Goal: Transaction & Acquisition: Purchase product/service

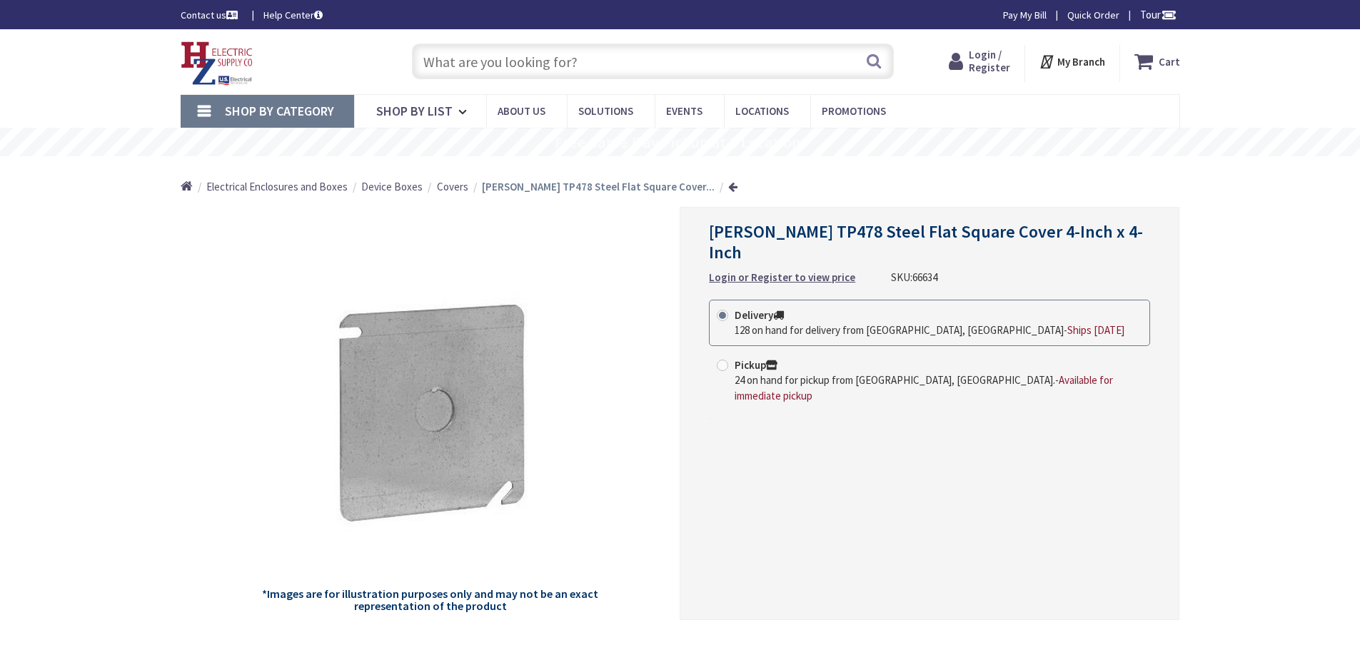
type input "[GEOGRAPHIC_DATA], [GEOGRAPHIC_DATA]"
click at [992, 63] on span "Login / Register" at bounding box center [976, 61] width 41 height 26
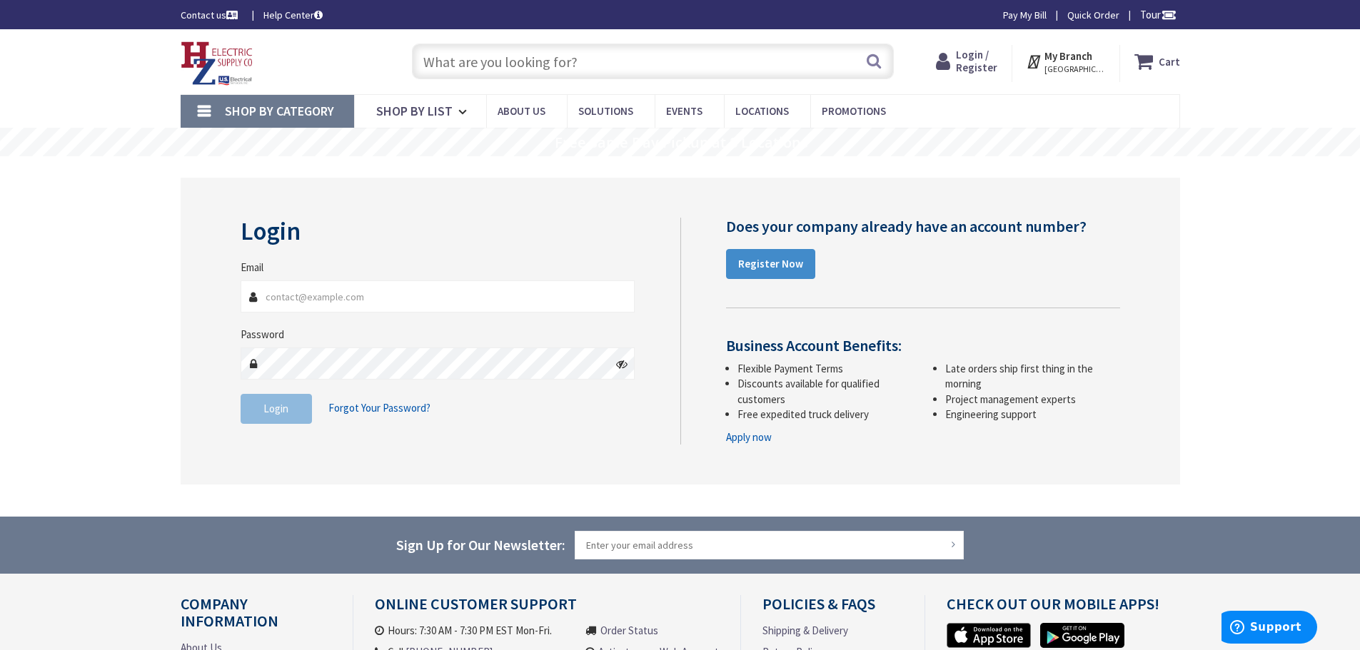
type input "[EMAIL_ADDRESS][DOMAIN_NAME]"
click at [270, 415] on span "Login" at bounding box center [275, 409] width 25 height 14
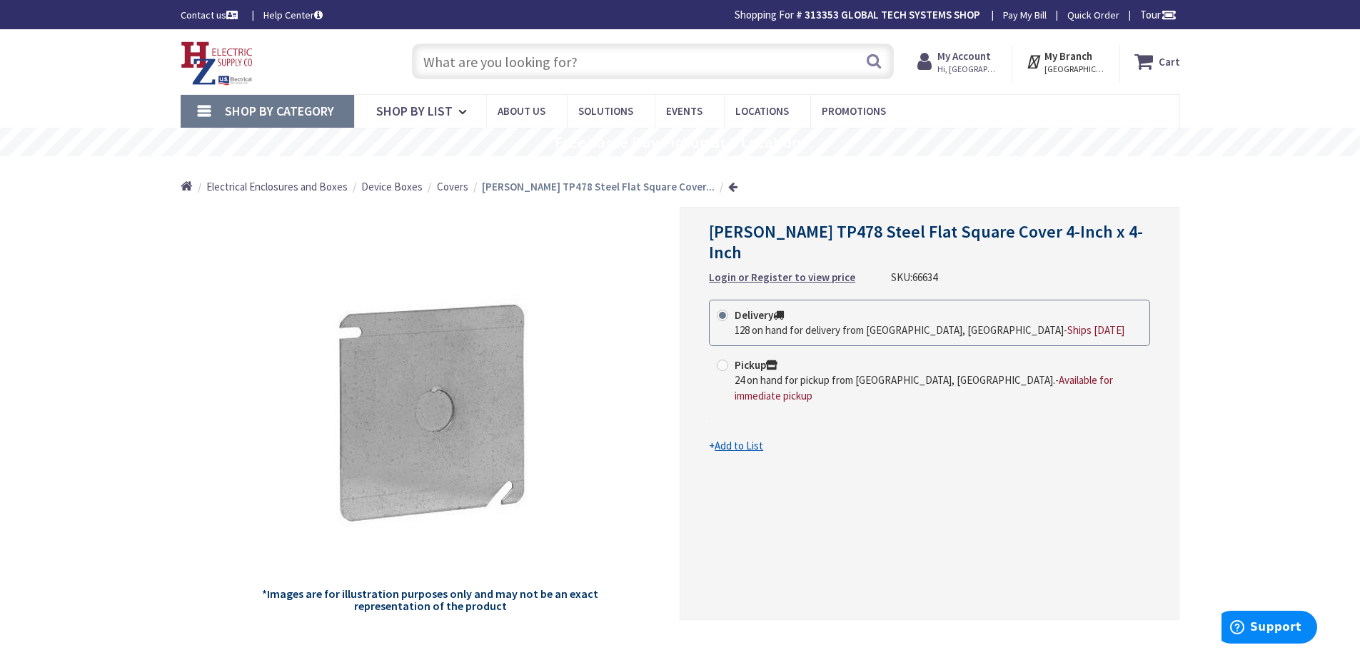
drag, startPoint x: 584, startPoint y: 63, endPoint x: 460, endPoint y: 74, distance: 124.8
click at [460, 74] on input "text" at bounding box center [653, 62] width 482 height 36
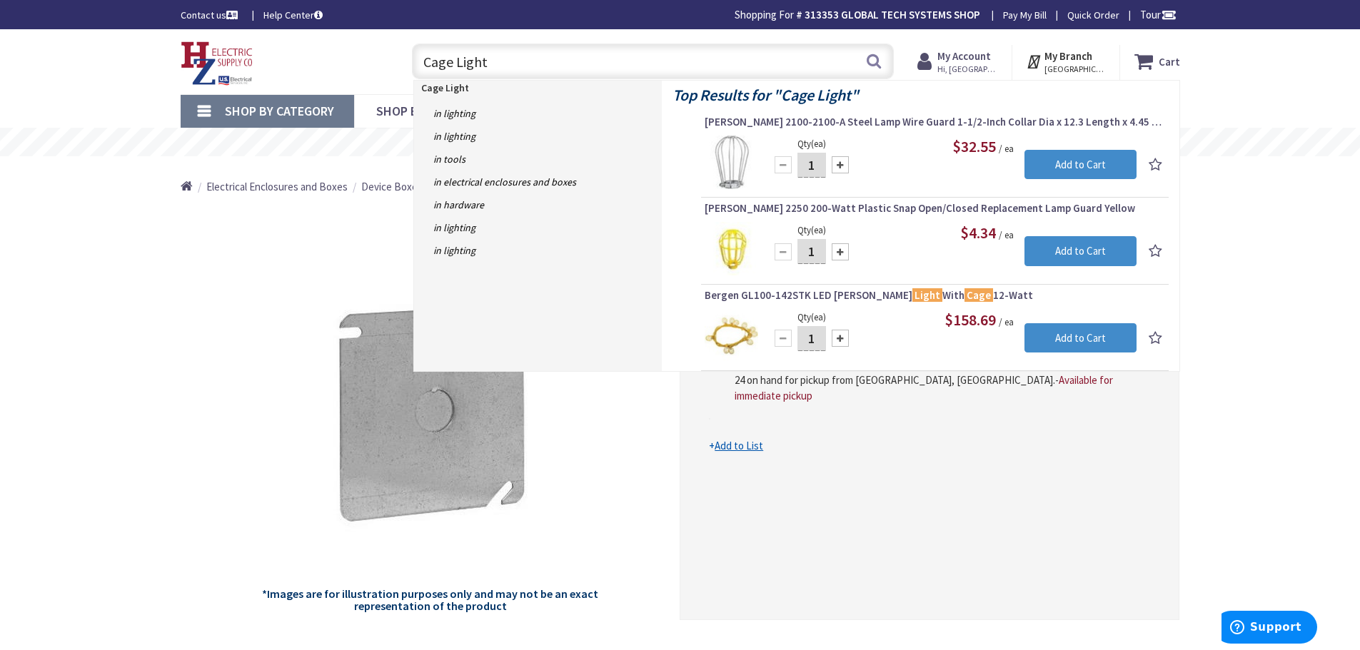
drag, startPoint x: 487, startPoint y: 62, endPoint x: 422, endPoint y: 66, distance: 65.1
click at [422, 66] on input "Cage Light" at bounding box center [653, 62] width 482 height 36
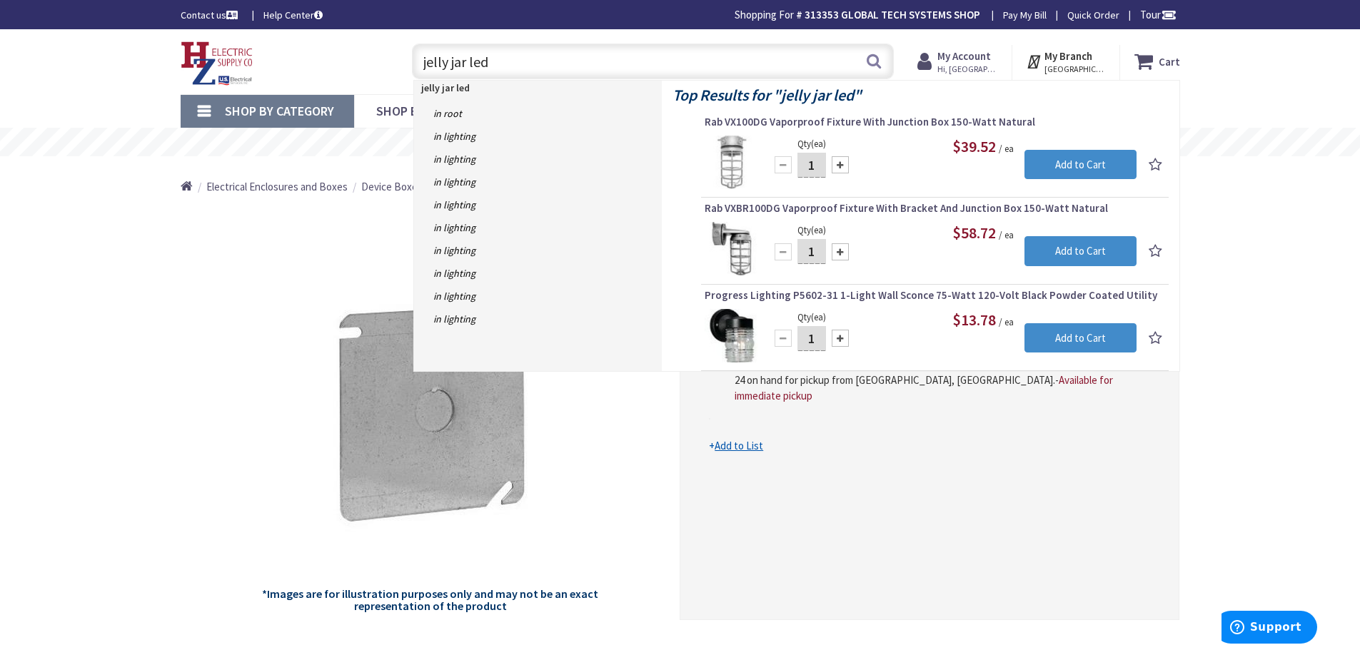
type input "jelly jar led"
click at [735, 161] on img at bounding box center [732, 163] width 54 height 54
